Goal: Task Accomplishment & Management: Use online tool/utility

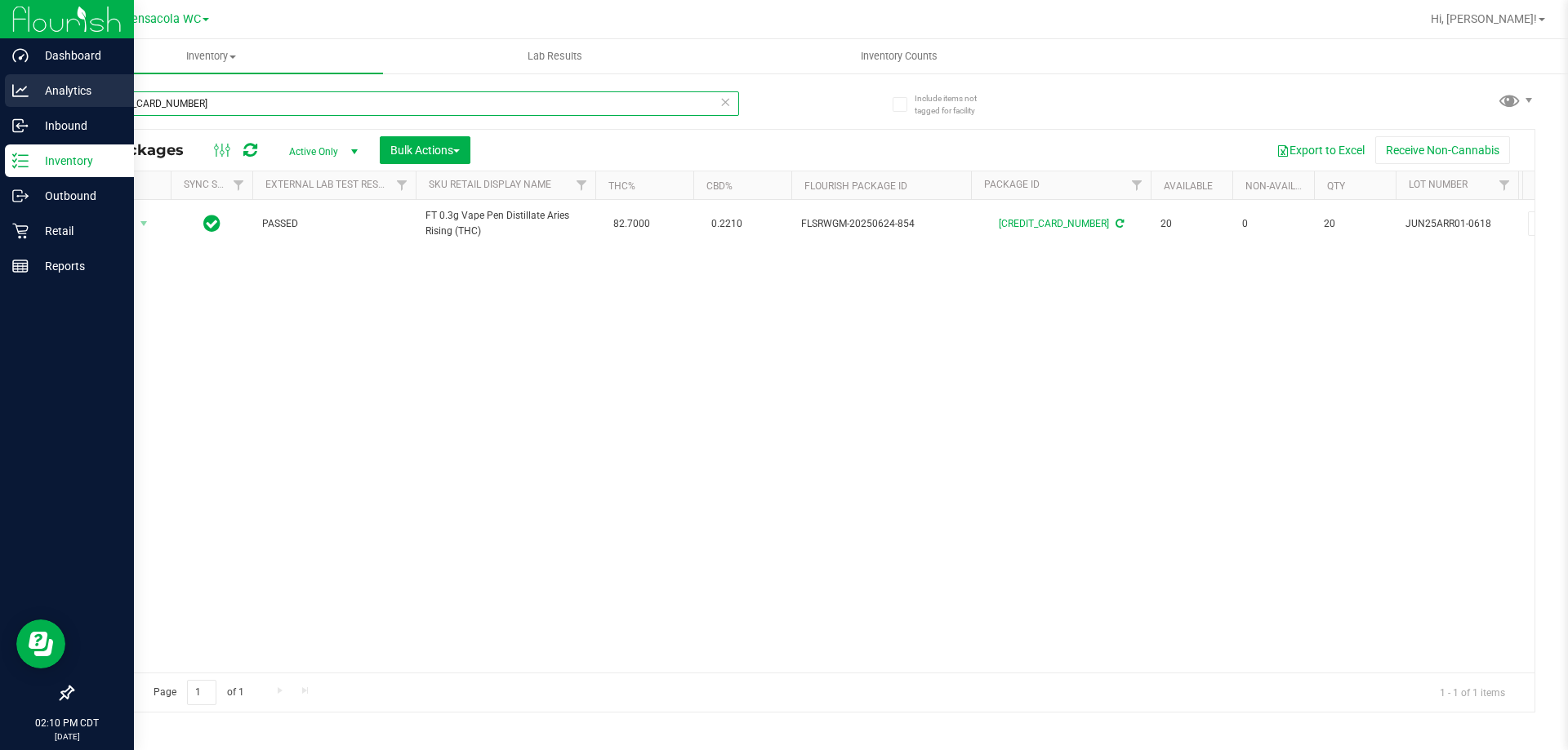
drag, startPoint x: 232, startPoint y: 102, endPoint x: 0, endPoint y: 86, distance: 232.6
click at [0, 86] on div "Dashboard Analytics Inbound Inventory Outbound Retail Reports 02:10 PM CDT [DAT…" at bounding box center [784, 375] width 1568 height 750
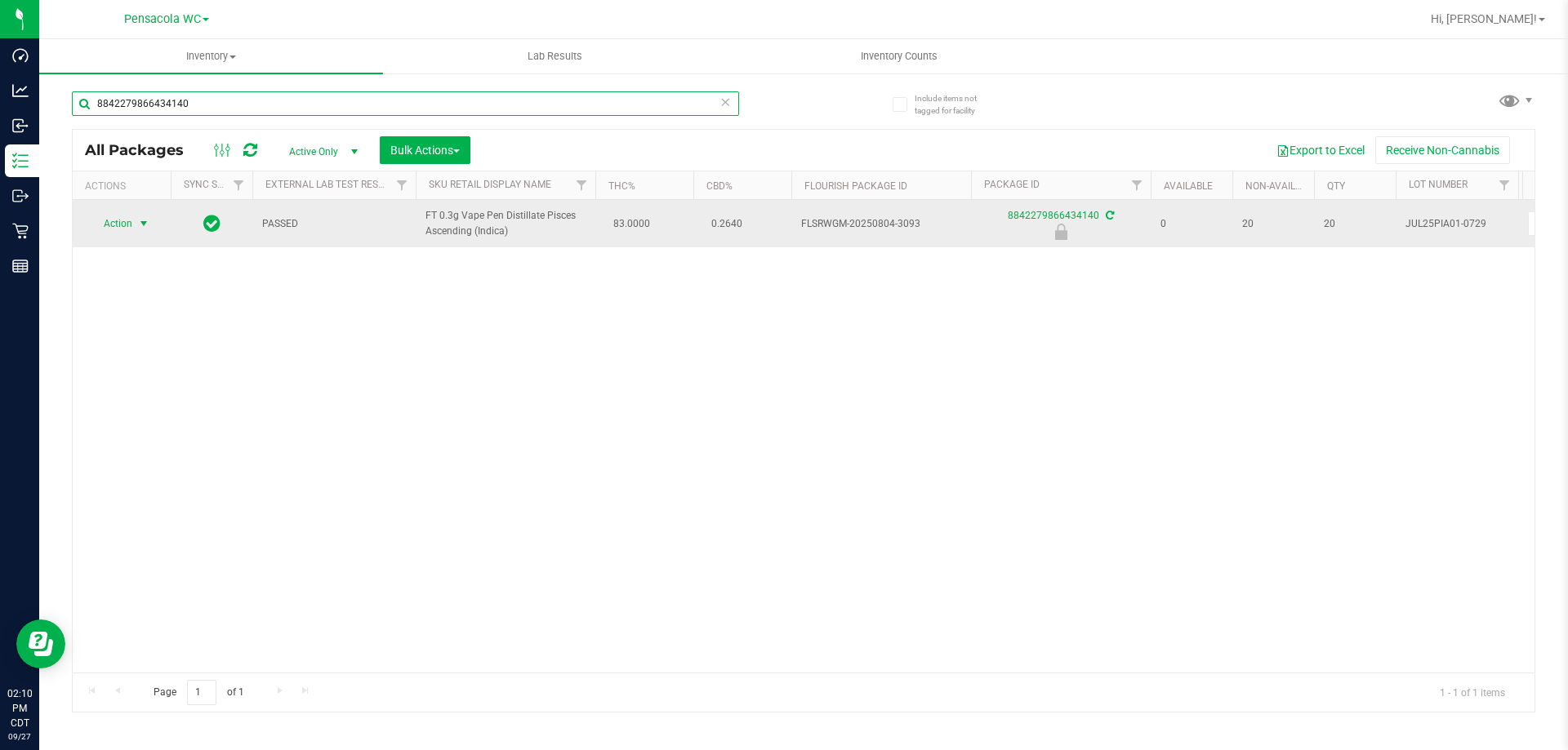
type input "8842279866434140"
click at [133, 228] on span "select" at bounding box center [143, 223] width 20 height 23
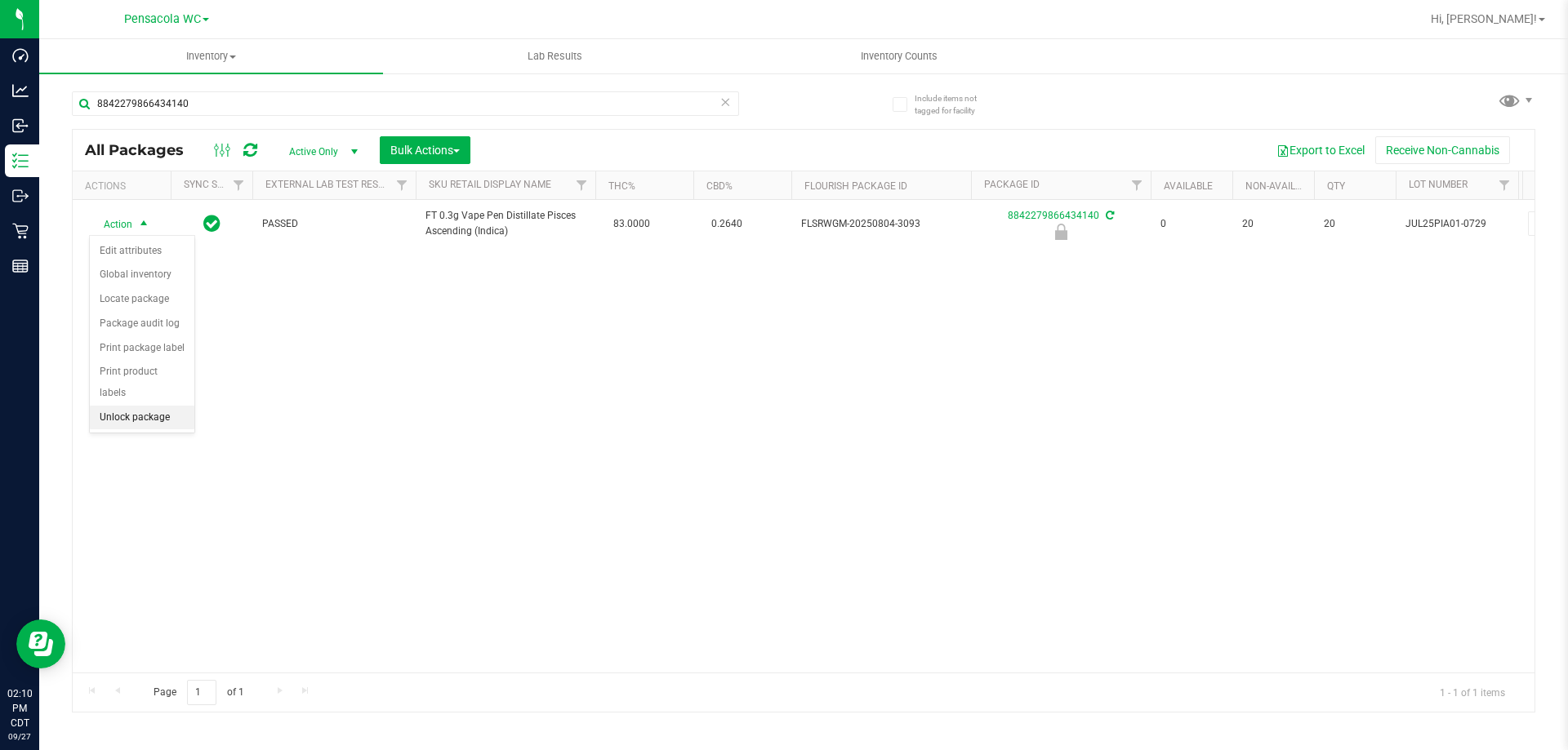
click at [177, 405] on li "Unlock package" at bounding box center [141, 417] width 105 height 25
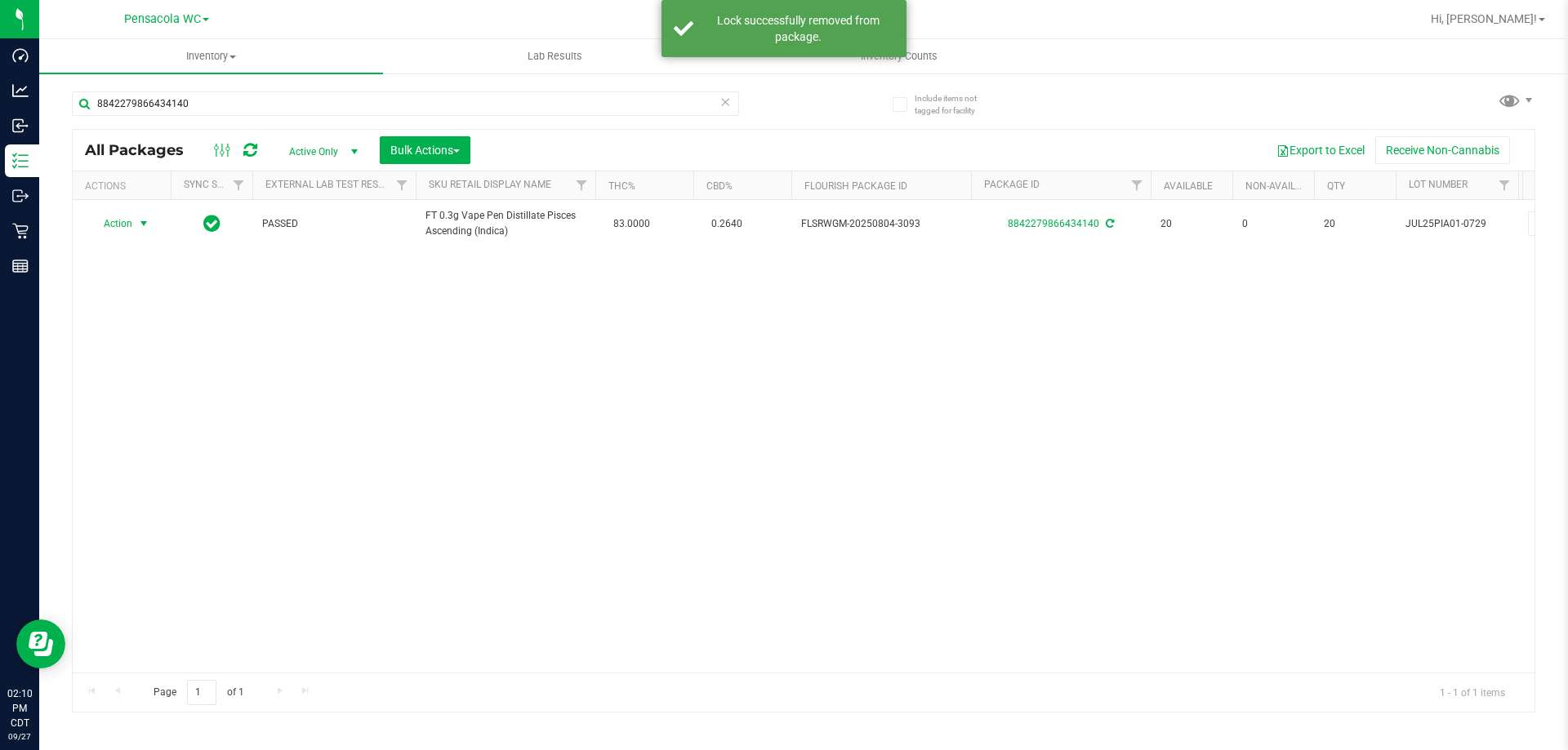
click at [119, 227] on span "Action" at bounding box center [111, 223] width 44 height 23
click at [146, 410] on li "Print package label" at bounding box center [152, 421] width 127 height 25
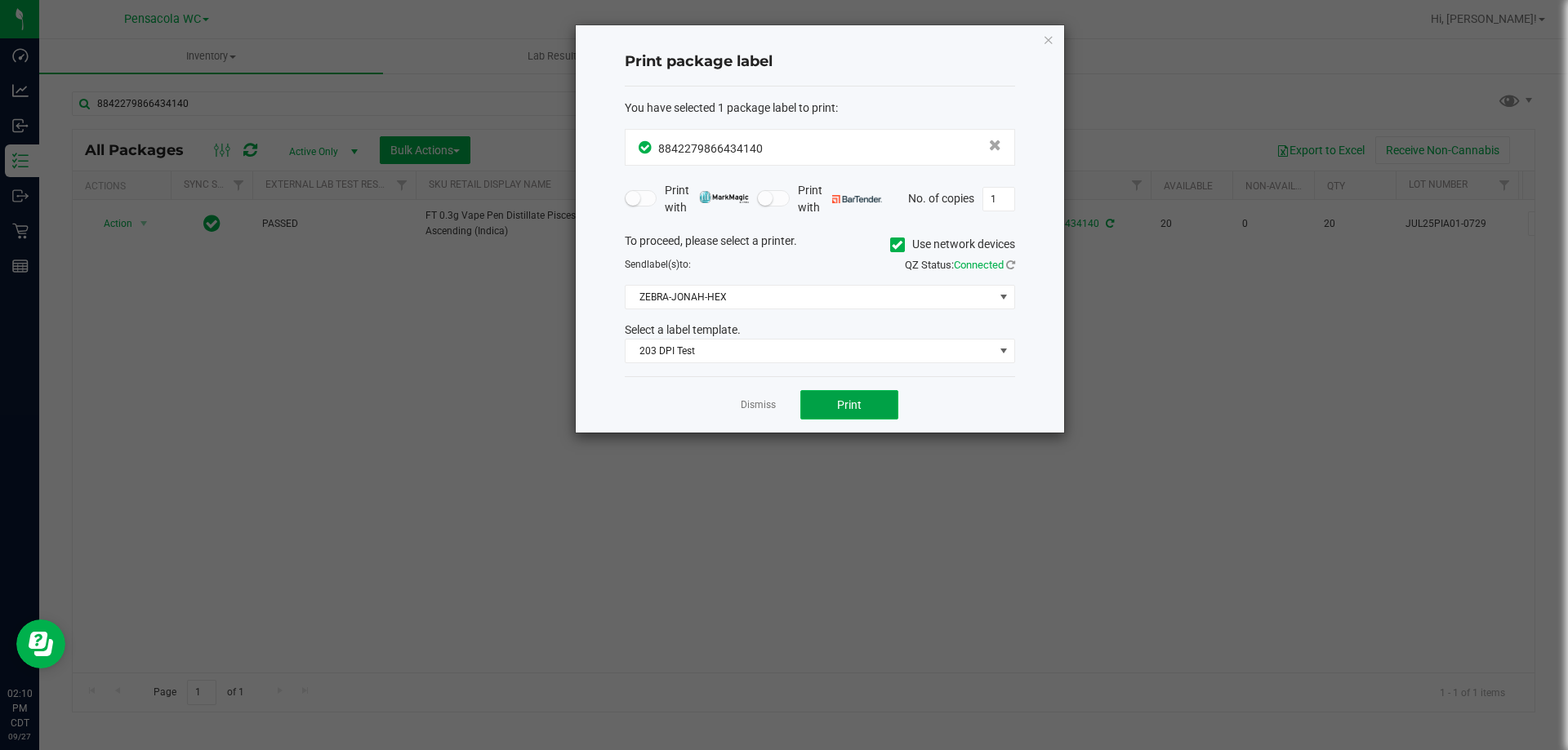
click at [844, 401] on span "Print" at bounding box center [849, 404] width 25 height 13
click at [768, 400] on link "Dismiss" at bounding box center [757, 405] width 35 height 14
